Goal: Find specific page/section

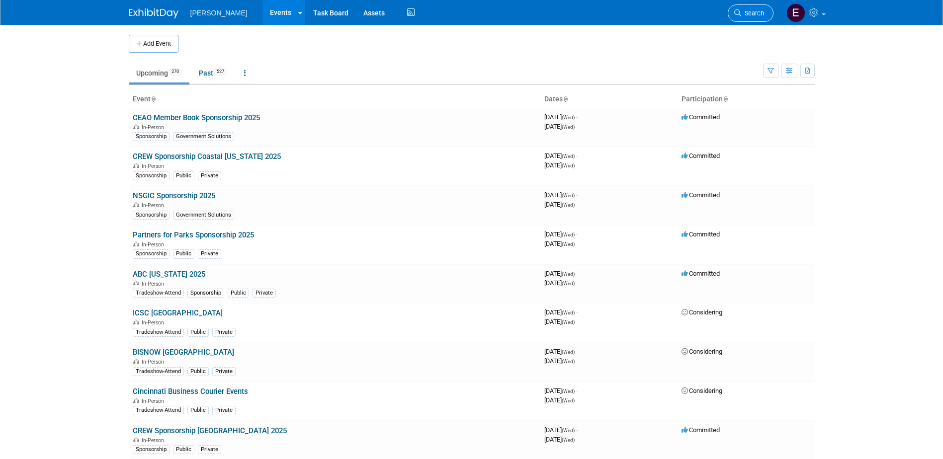
click at [758, 10] on span "Search" at bounding box center [752, 12] width 23 height 7
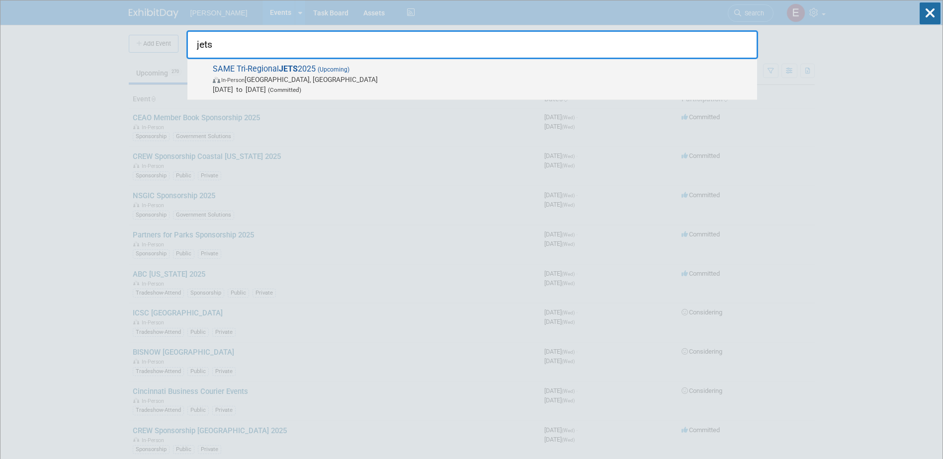
type input "jets"
click at [279, 86] on span "[DATE] to [DATE] (Committed)" at bounding box center [482, 90] width 539 height 10
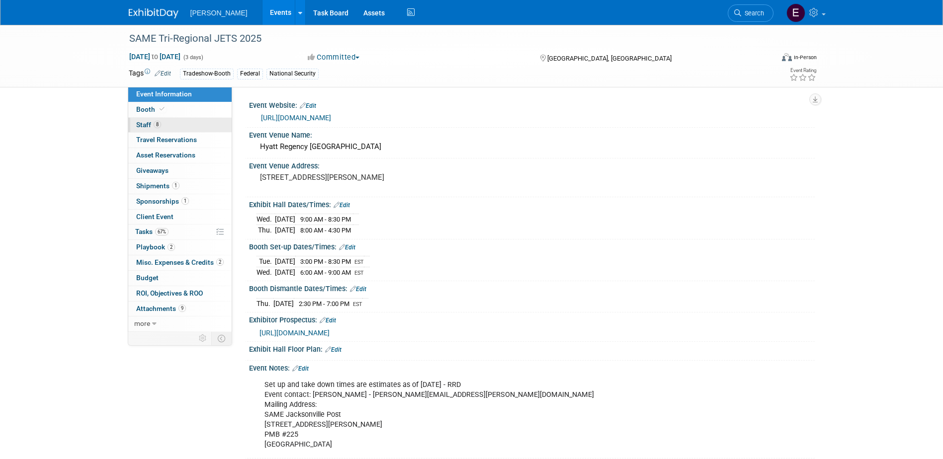
click at [155, 123] on span "8" at bounding box center [157, 124] width 7 height 7
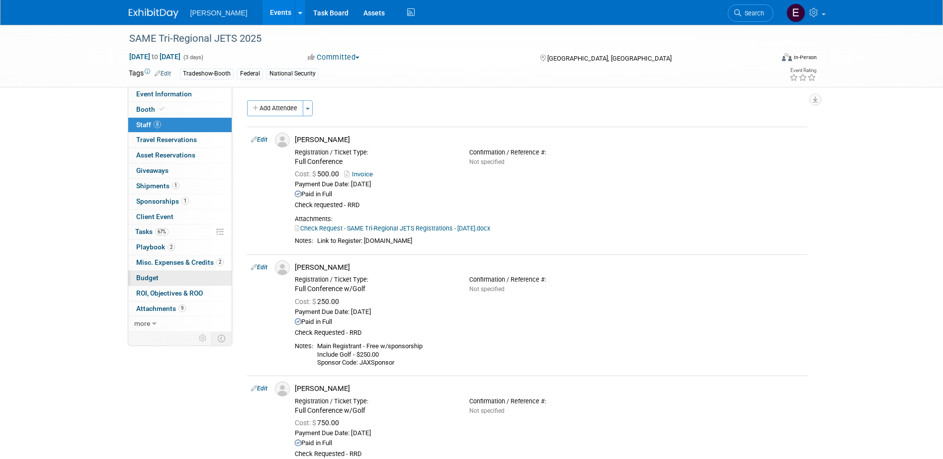
click at [165, 276] on link "Budget" at bounding box center [179, 278] width 103 height 15
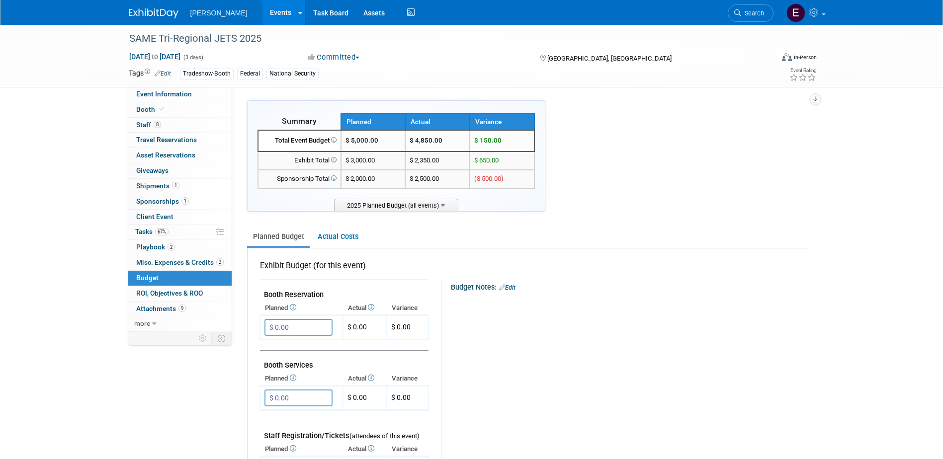
drag, startPoint x: 346, startPoint y: 141, endPoint x: 461, endPoint y: 144, distance: 115.4
click at [458, 144] on tr "Total Event Budget $ 5,000.00 $ 4,850.00 $ 150.00" at bounding box center [396, 140] width 276 height 21
drag, startPoint x: 461, startPoint y: 144, endPoint x: 471, endPoint y: 145, distance: 10.0
click at [471, 145] on td "$ 150.00" at bounding box center [502, 140] width 65 height 21
click at [155, 90] on span "Event Information" at bounding box center [164, 94] width 56 height 8
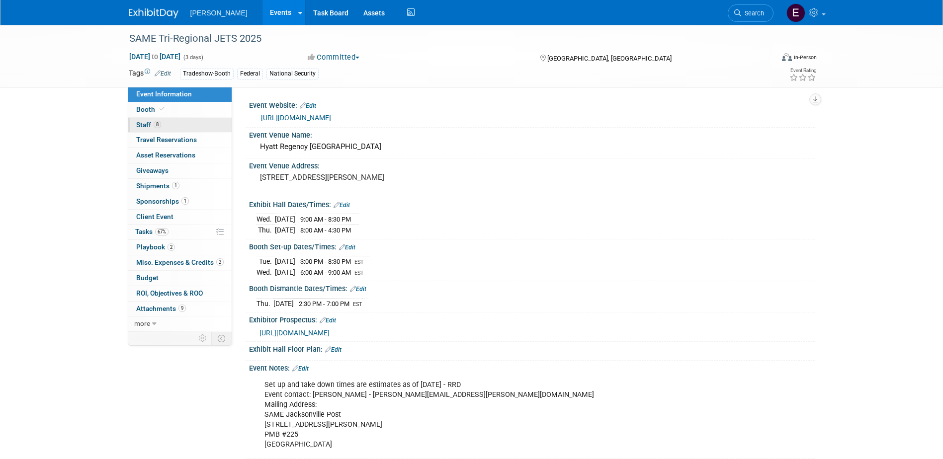
click at [161, 122] on span "8" at bounding box center [157, 124] width 7 height 7
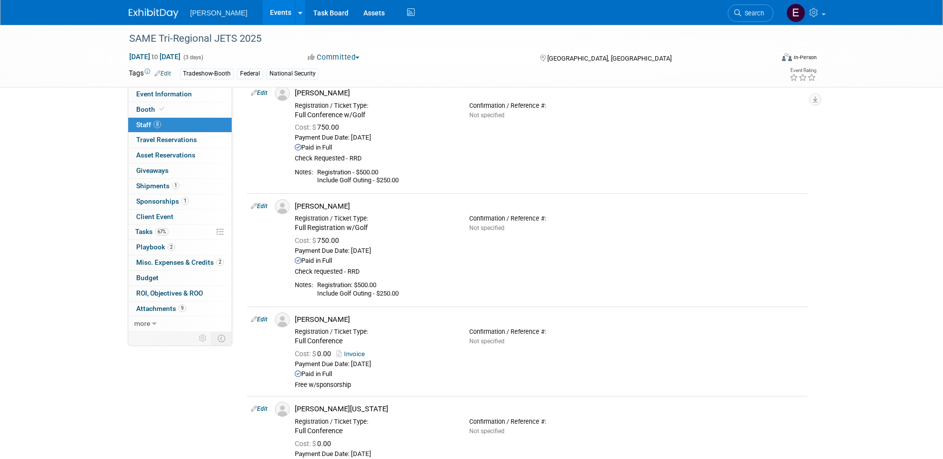
scroll to position [249, 0]
